Goal: Information Seeking & Learning: Learn about a topic

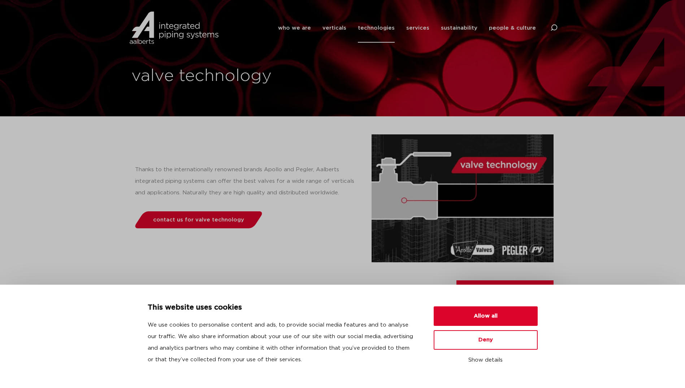
click at [283, 190] on p "Thanks to the internationally renowned brands Apollo and Pegler, Aalberts integ…" at bounding box center [246, 181] width 222 height 35
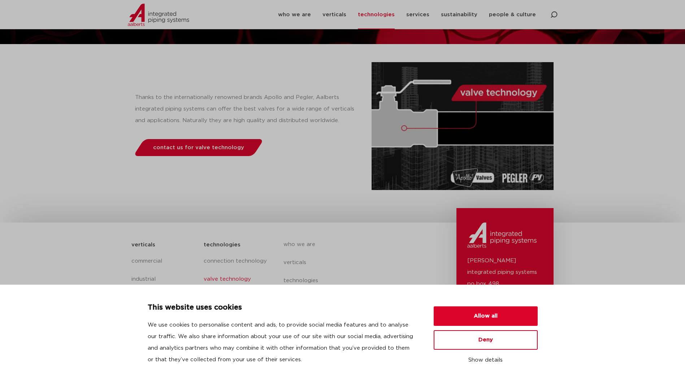
click at [479, 343] on button "Deny" at bounding box center [485, 339] width 104 height 19
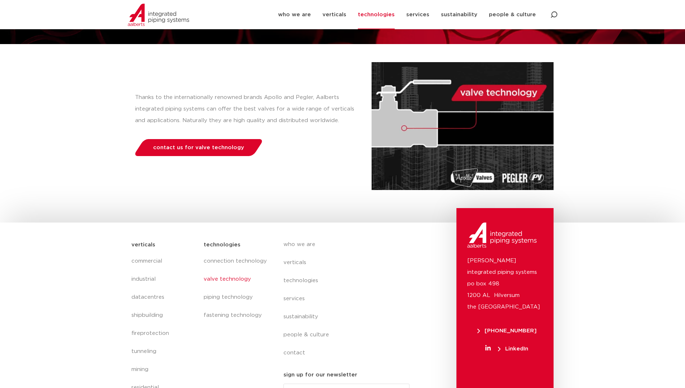
click at [268, 191] on div "Thanks to the internationally renowned brands Apollo and Pegler, Aalberts integ…" at bounding box center [342, 125] width 429 height 135
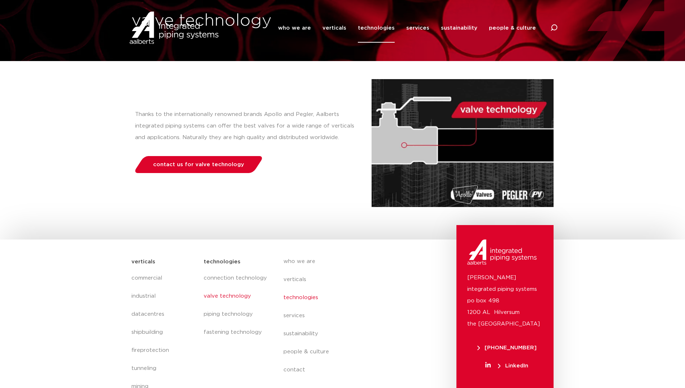
scroll to position [0, 0]
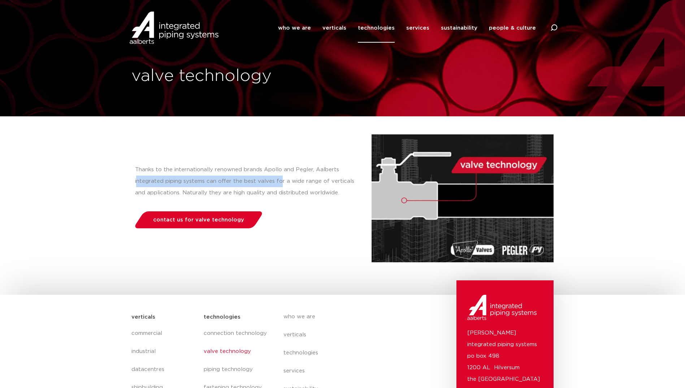
drag, startPoint x: 278, startPoint y: 182, endPoint x: 137, endPoint y: 179, distance: 140.4
click at [137, 179] on p "Thanks to the internationally renowned brands Apollo and Pegler, Aalberts integ…" at bounding box center [246, 181] width 222 height 35
click at [315, 194] on p "Thanks to the internationally renowned brands Apollo and Pegler, Aalberts integ…" at bounding box center [246, 181] width 222 height 35
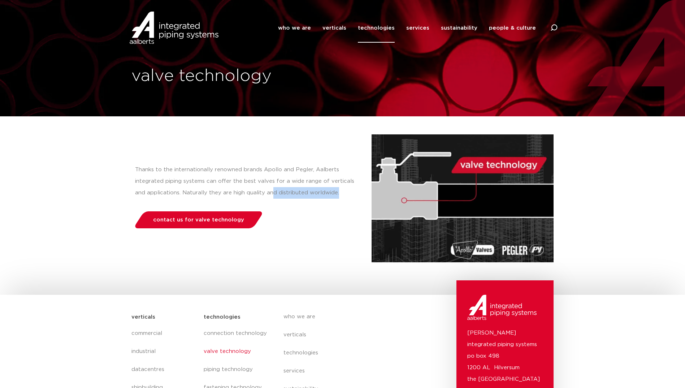
drag, startPoint x: 346, startPoint y: 193, endPoint x: 271, endPoint y: 191, distance: 74.7
click at [271, 191] on p "Thanks to the internationally renowned brands Apollo and Pegler, Aalberts integ…" at bounding box center [246, 181] width 222 height 35
drag, startPoint x: 271, startPoint y: 191, endPoint x: 214, endPoint y: 172, distance: 59.9
click at [214, 172] on p "Thanks to the internationally renowned brands Apollo and Pegler, Aalberts integ…" at bounding box center [246, 181] width 222 height 35
click at [273, 177] on p "Thanks to the internationally renowned brands Apollo and Pegler, Aalberts integ…" at bounding box center [246, 181] width 222 height 35
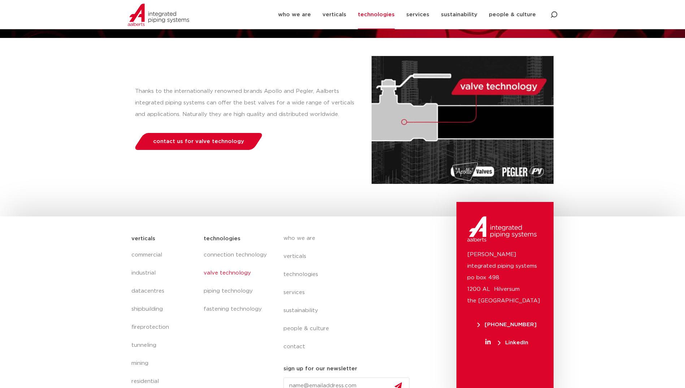
scroll to position [94, 0]
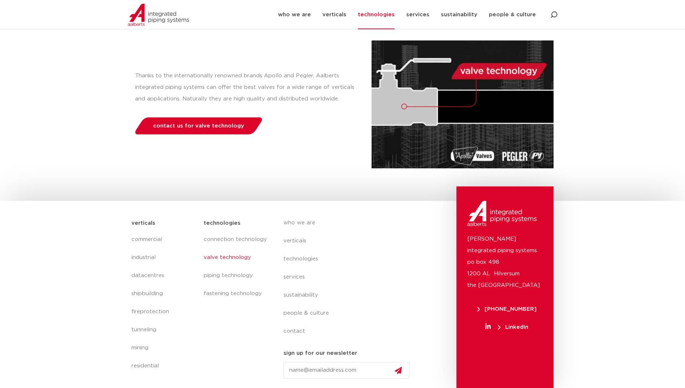
click at [422, 285] on div "who we are verticals technologies services sustainability people & culture cont…" at bounding box center [364, 301] width 184 height 172
click at [229, 256] on link "valve technology" at bounding box center [236, 257] width 65 height 18
